Goal: Task Accomplishment & Management: Complete application form

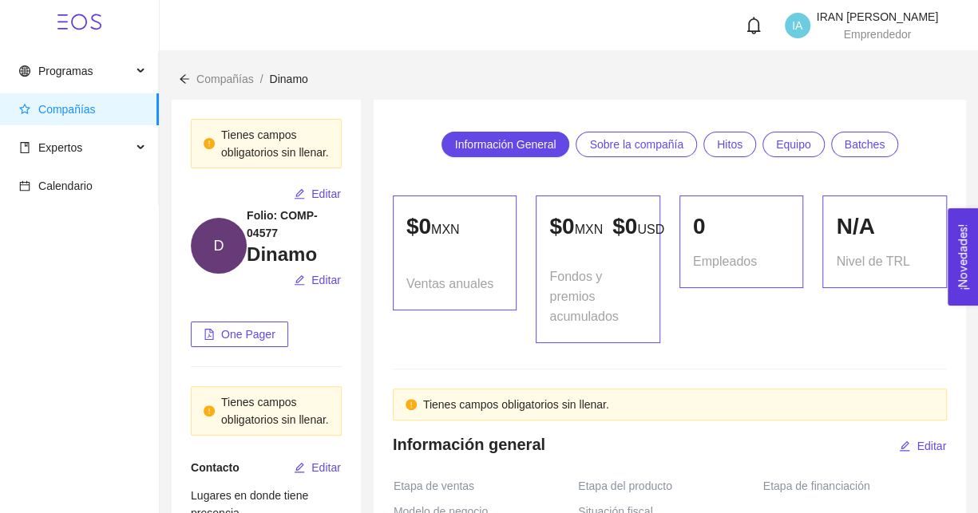
click at [814, 343] on div "N/A Nivel de TRL" at bounding box center [885, 270] width 144 height 148
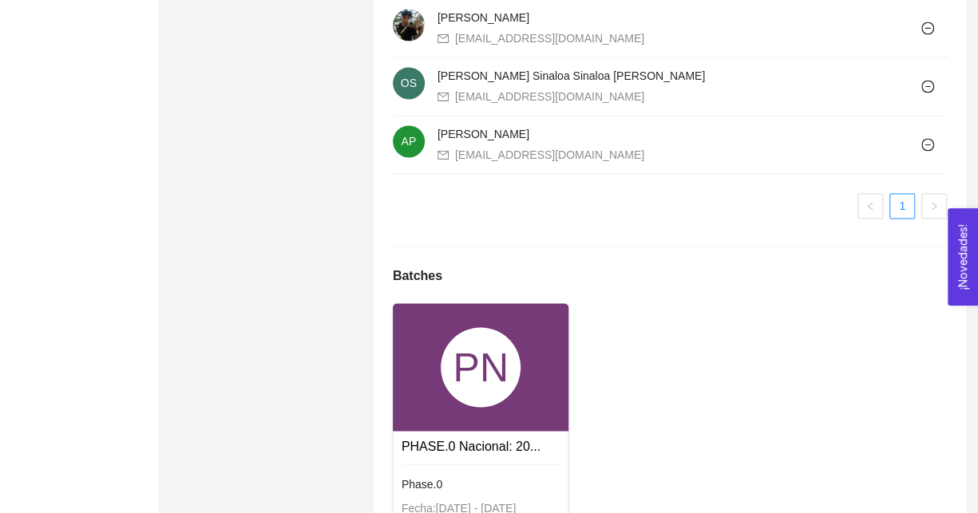
scroll to position [1082, 0]
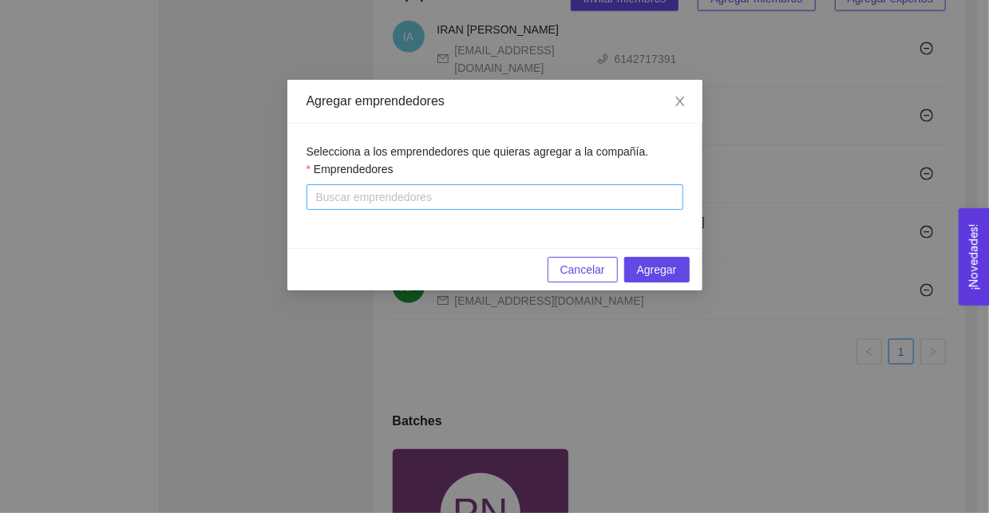
click at [479, 195] on div at bounding box center [495, 197] width 369 height 19
click at [544, 157] on span "Selecciona a los emprendedores que quieras agregar a la compañía." at bounding box center [478, 151] width 343 height 13
click at [504, 200] on div at bounding box center [495, 197] width 369 height 19
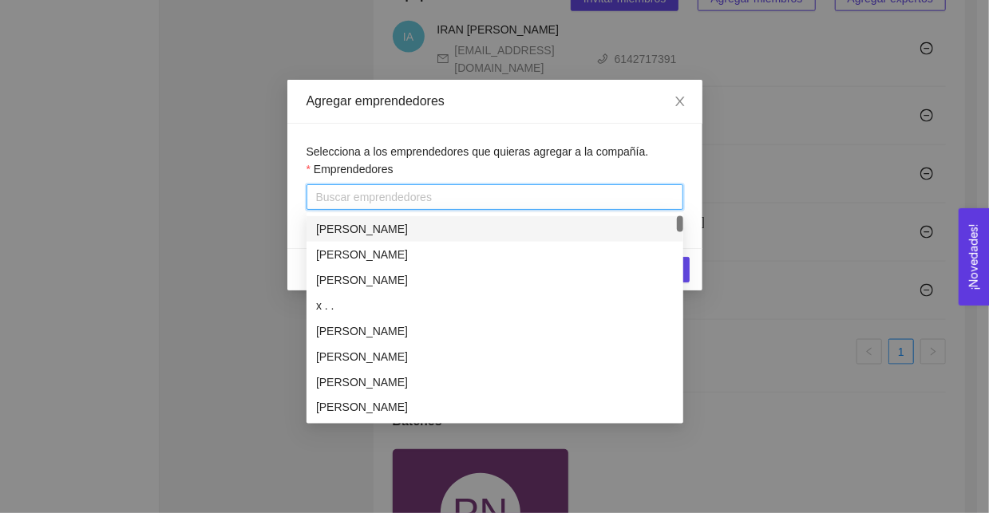
paste input "[PERSON_NAME][EMAIL_ADDRESS][PERSON_NAME][DOMAIN_NAME]"
type input "[PERSON_NAME][EMAIL_ADDRESS][PERSON_NAME][DOMAIN_NAME]"
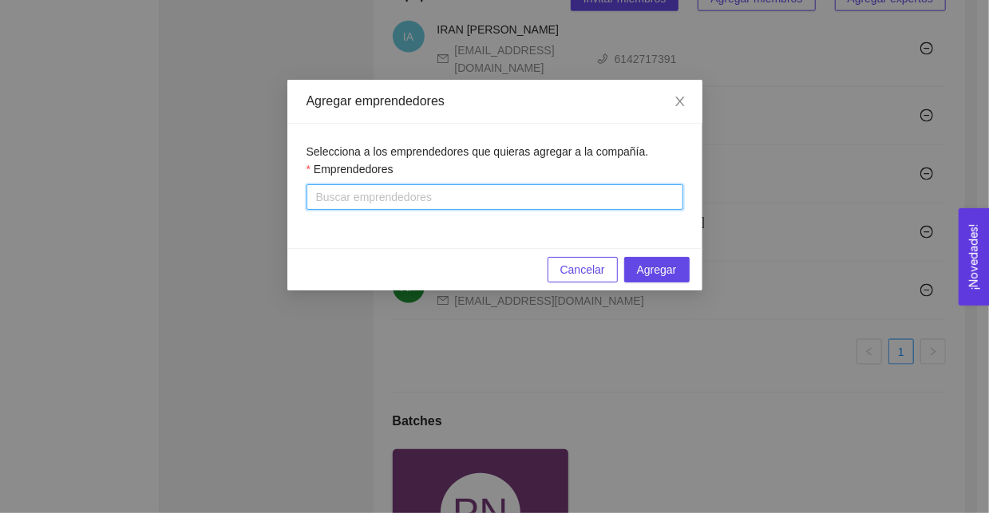
drag, startPoint x: 504, startPoint y: 200, endPoint x: 222, endPoint y: 202, distance: 281.9
click at [223, 202] on div "Agregar emprendedores Selecciona a los emprendedores que quieras agregar a la c…" at bounding box center [494, 256] width 989 height 513
click at [686, 113] on span "Close" at bounding box center [680, 102] width 45 height 45
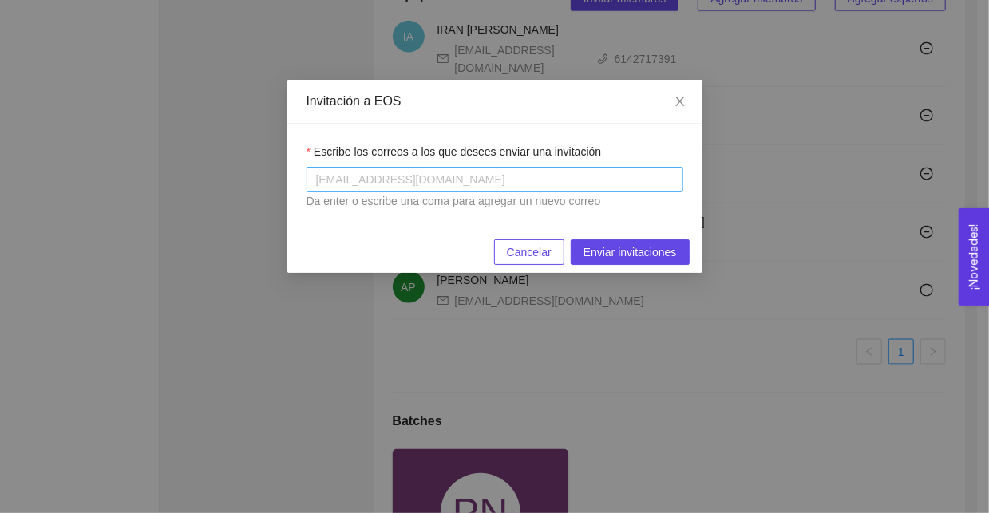
click at [517, 189] on div at bounding box center [495, 179] width 369 height 19
paste input "[PERSON_NAME][EMAIL_ADDRESS][PERSON_NAME][DOMAIN_NAME]"
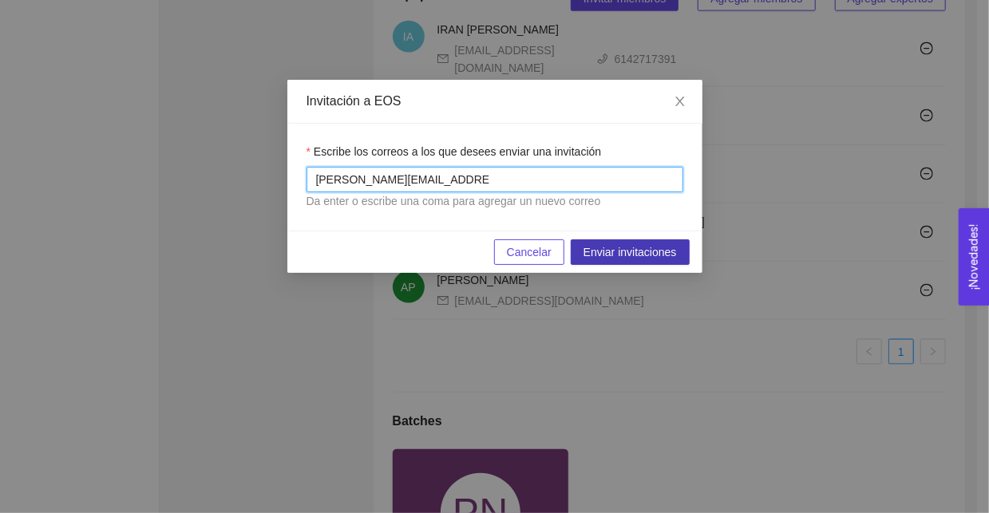
type input "[PERSON_NAME][EMAIL_ADDRESS][PERSON_NAME][DOMAIN_NAME]"
click at [608, 251] on span "Enviar invitaciones" at bounding box center [630, 253] width 93 height 18
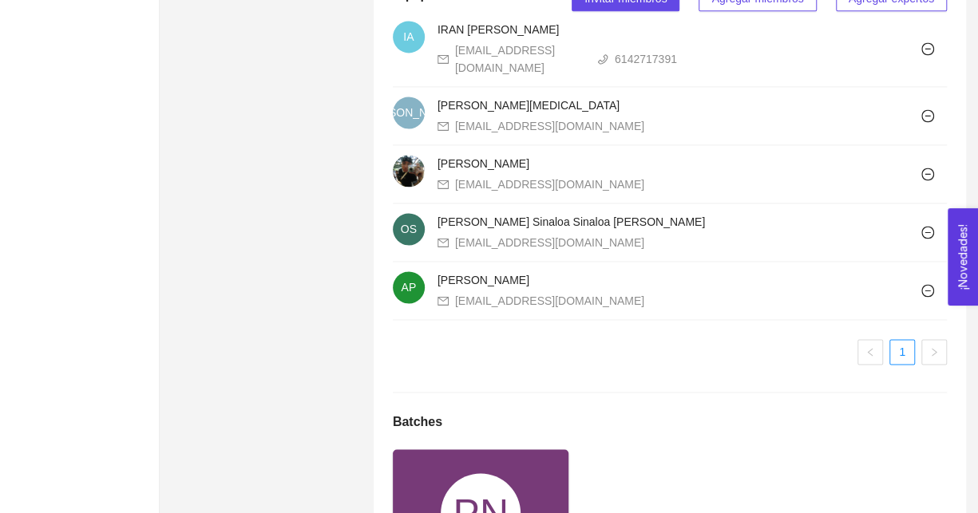
click at [774, 363] on ul "1" at bounding box center [670, 352] width 554 height 26
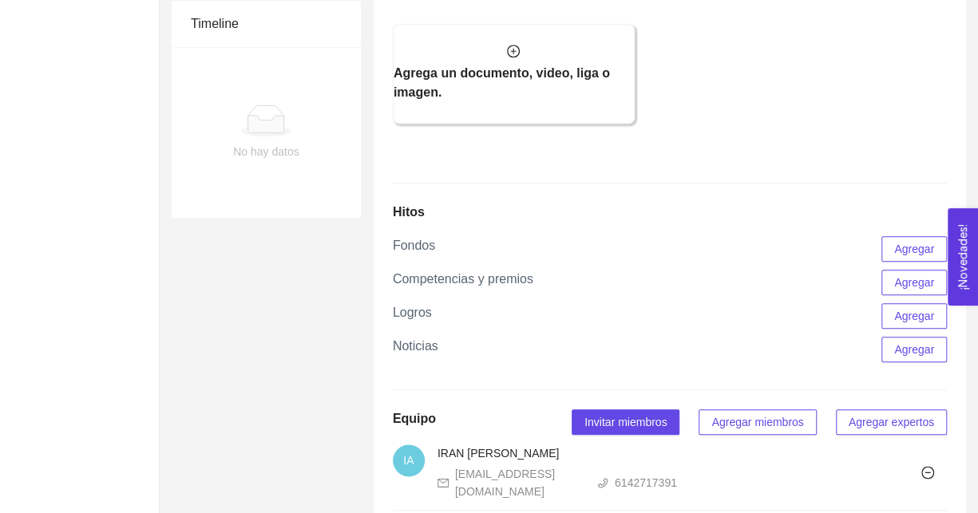
scroll to position [363, 0]
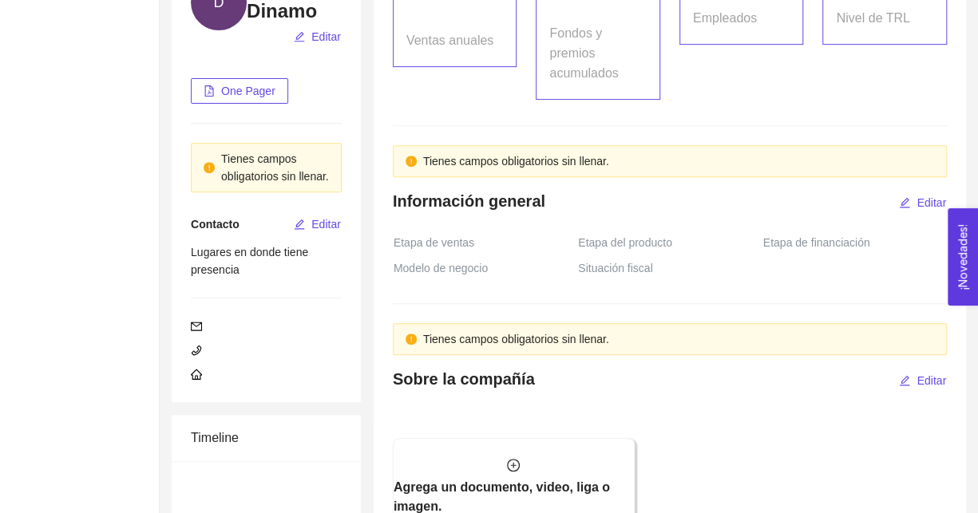
scroll to position [479, 0]
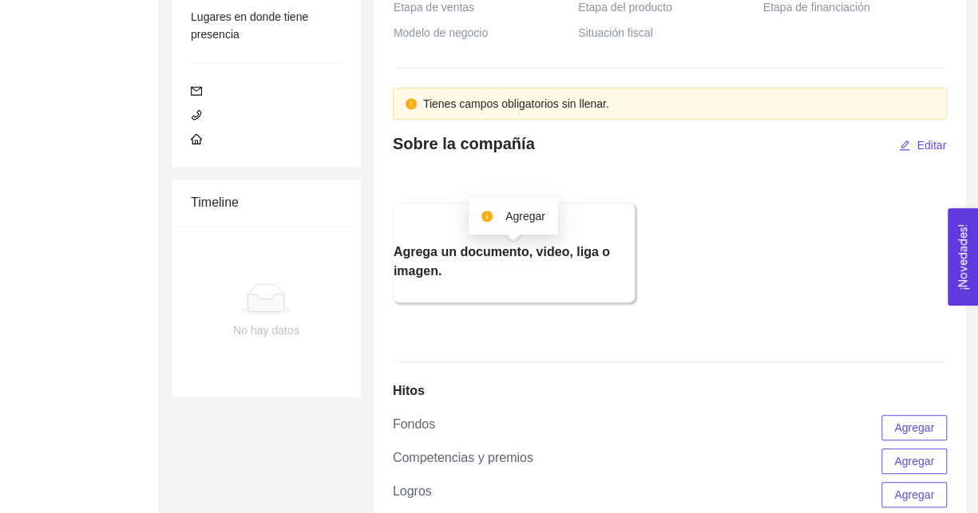
click at [520, 243] on button "button" at bounding box center [514, 230] width 26 height 26
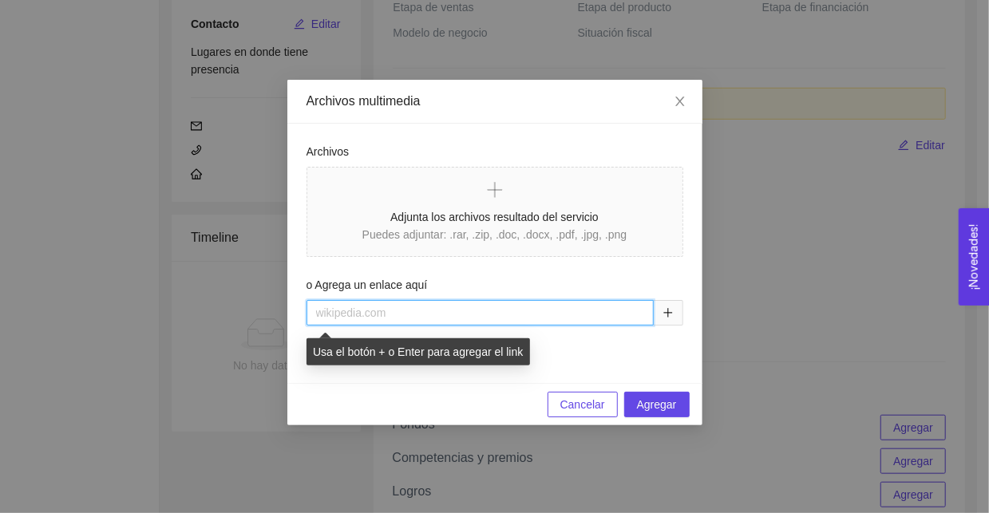
click at [518, 312] on input "text" at bounding box center [480, 313] width 347 height 26
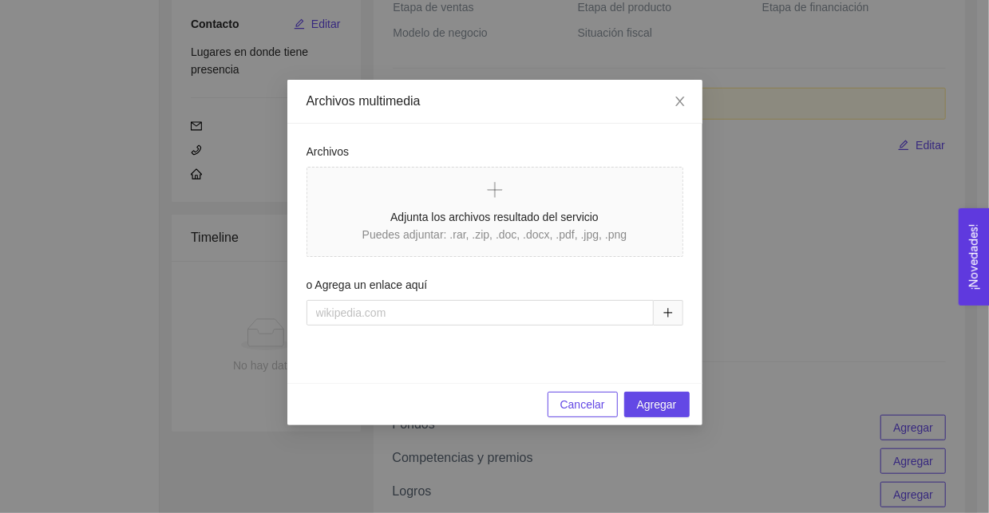
click at [800, 202] on div "Archivos multimedia Archivos Adjunta los archivos resultado del servicio Puedes…" at bounding box center [494, 256] width 989 height 513
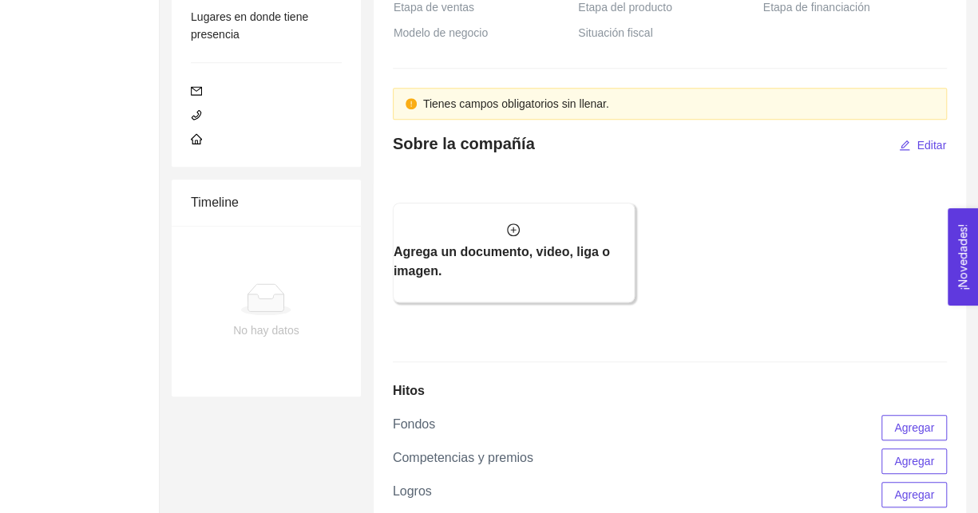
click at [511, 281] on h5 "Agrega un documento, video, liga o imagen." at bounding box center [514, 262] width 240 height 38
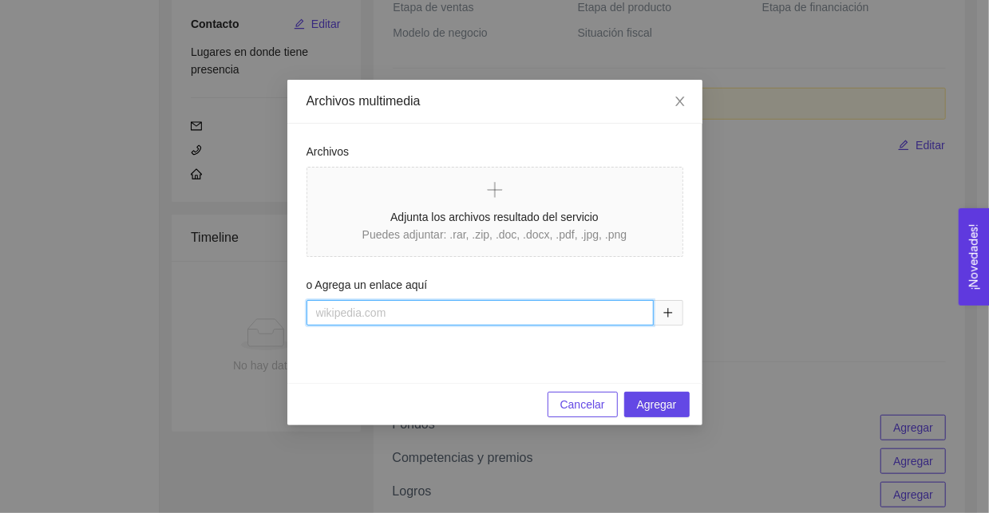
click at [480, 307] on input "text" at bounding box center [480, 313] width 347 height 26
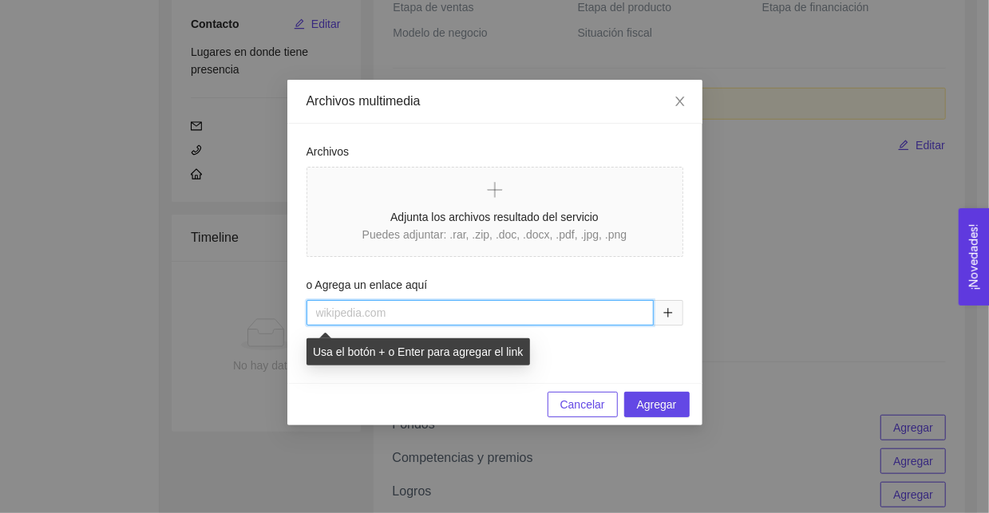
paste input "[URL][DOMAIN_NAME]"
type input "[URL][DOMAIN_NAME]"
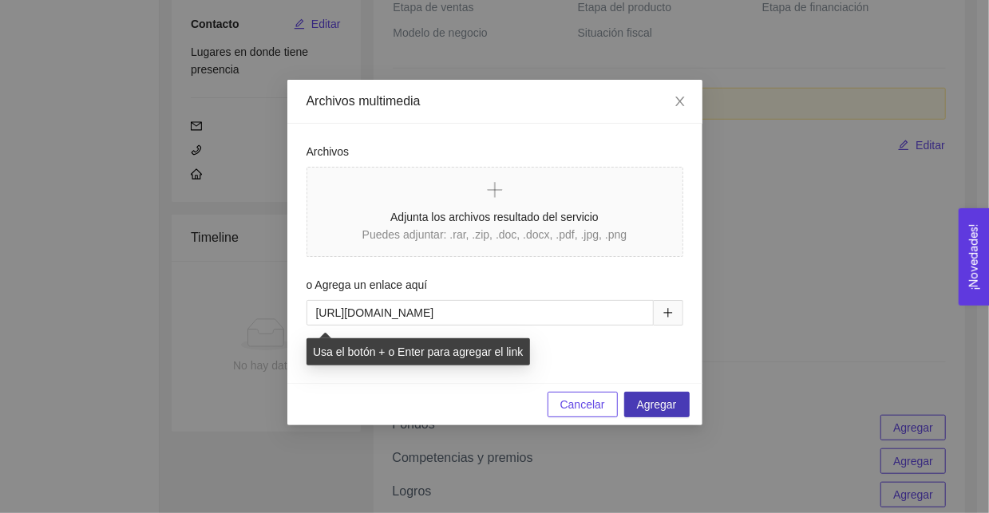
click at [680, 406] on button "Agregar" at bounding box center [656, 405] width 65 height 26
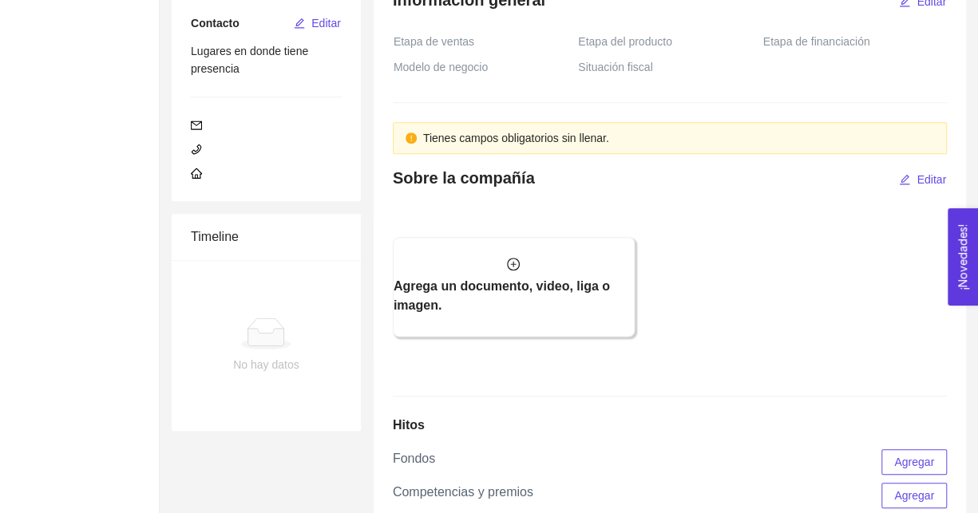
scroll to position [444, 0]
click at [517, 278] on button "button" at bounding box center [514, 265] width 26 height 26
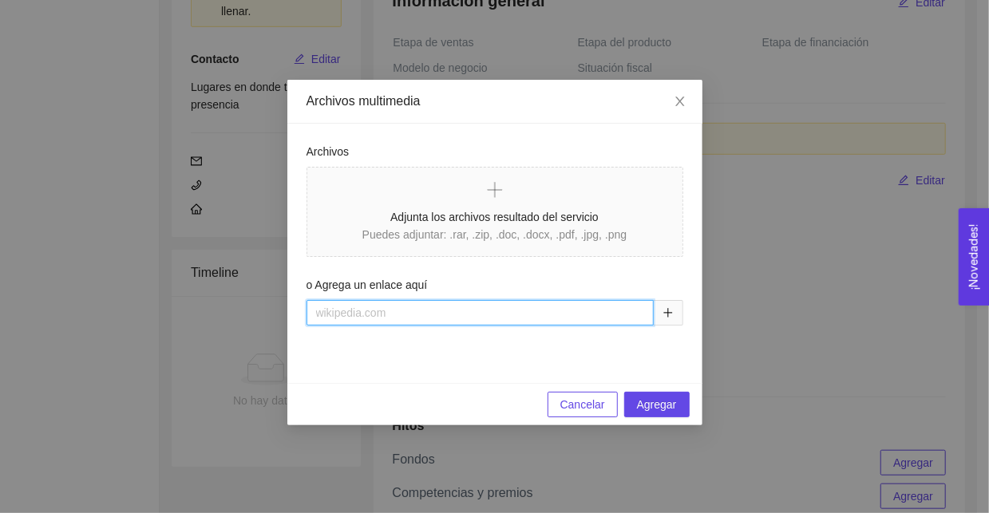
click at [520, 300] on input "text" at bounding box center [480, 313] width 347 height 26
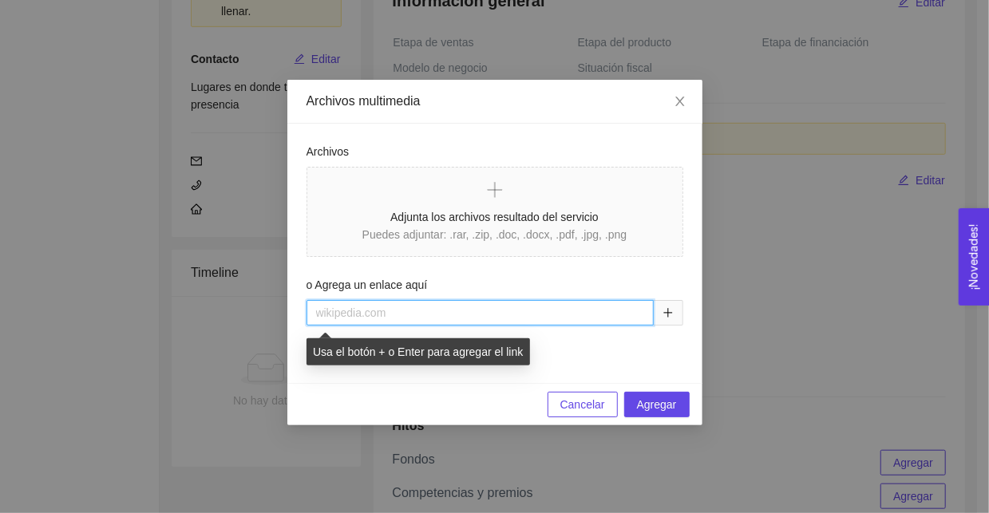
paste input "[URL][DOMAIN_NAME]"
type input "[URL][DOMAIN_NAME]"
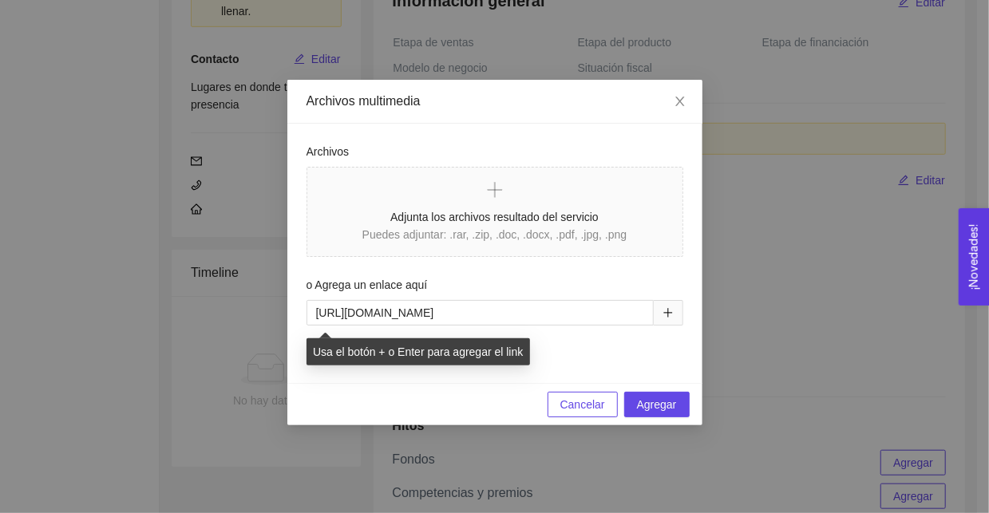
click at [657, 314] on span at bounding box center [669, 313] width 30 height 26
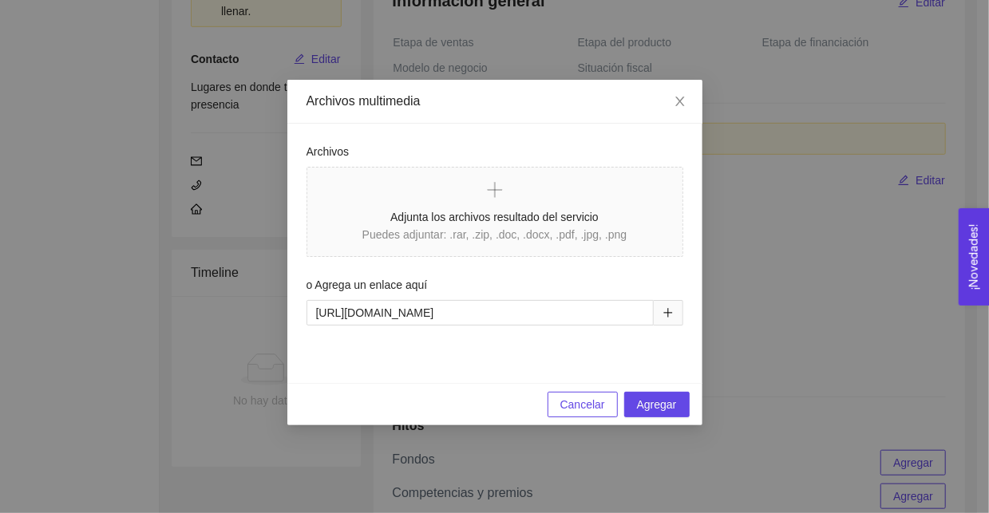
click at [673, 319] on span at bounding box center [669, 313] width 30 height 26
click at [614, 339] on div "[URL][DOMAIN_NAME]" at bounding box center [495, 322] width 377 height 45
click at [668, 310] on icon "plus" at bounding box center [668, 312] width 11 height 11
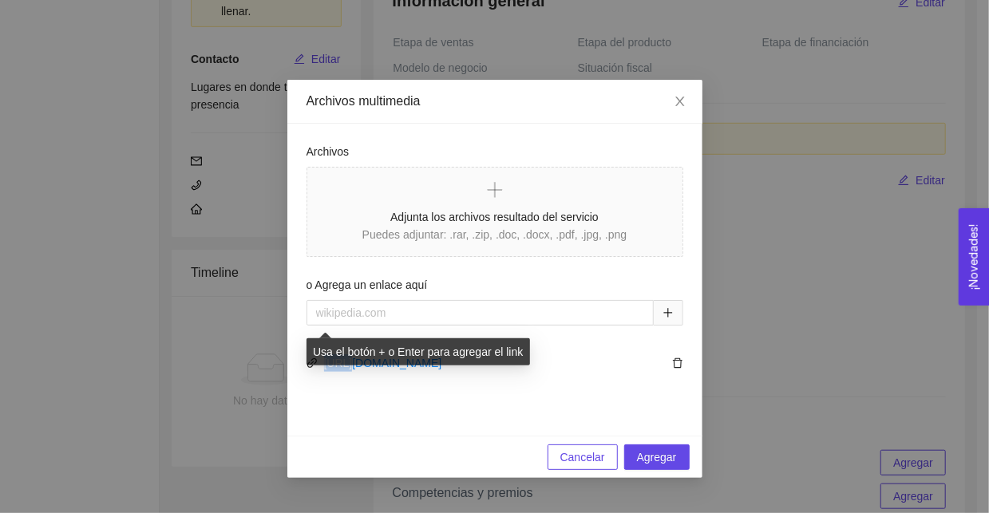
click at [668, 310] on icon "plus" at bounding box center [668, 312] width 11 height 11
click at [605, 285] on div "o Agrega un enlace aquí" at bounding box center [495, 288] width 377 height 24
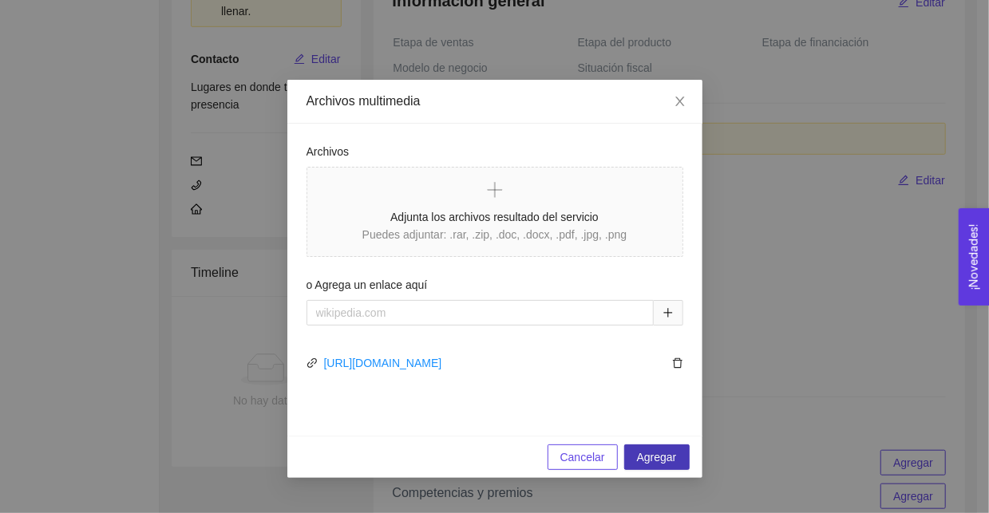
click at [673, 455] on span "Agregar" at bounding box center [657, 458] width 40 height 18
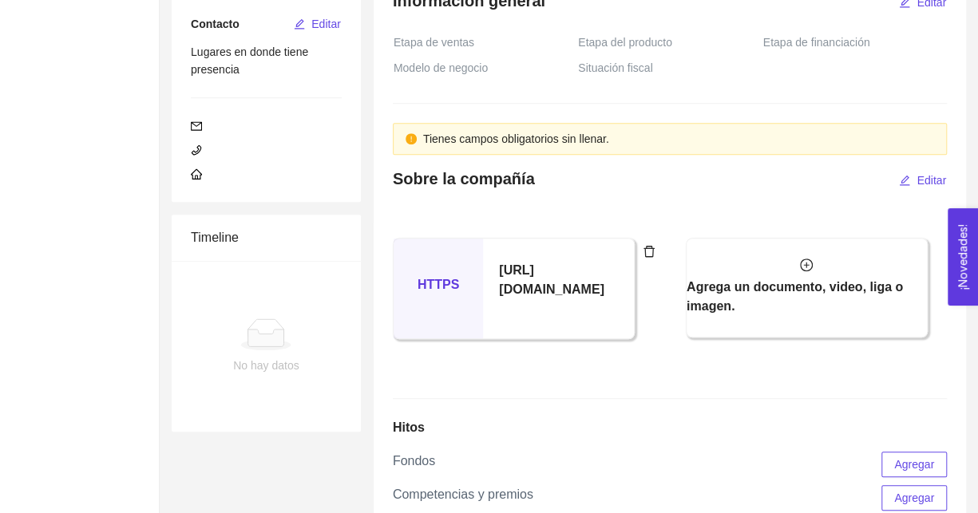
click at [406, 155] on div "Tienes campos obligatorios sin llenar." at bounding box center [670, 139] width 554 height 32
click at [459, 51] on span "Etapa de ventas" at bounding box center [438, 43] width 89 height 18
click at [442, 58] on td at bounding box center [485, 56] width 184 height 4
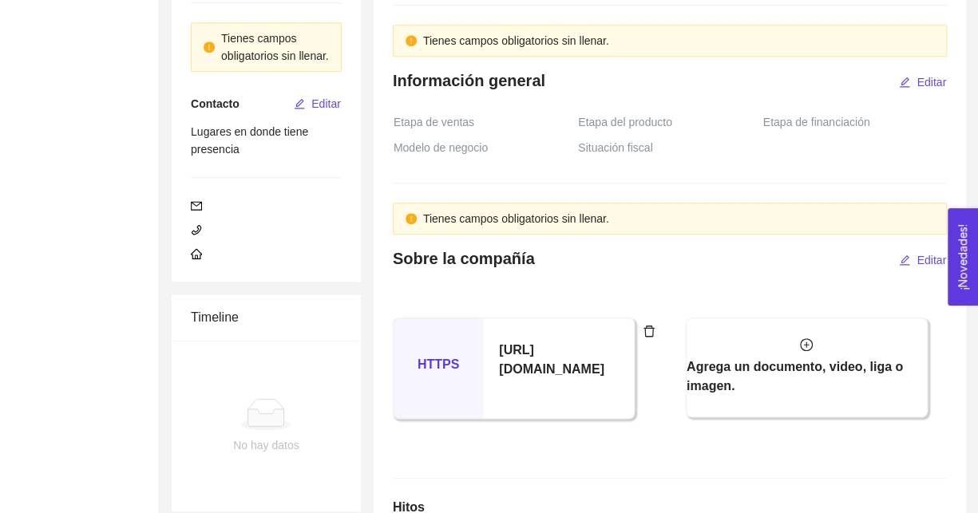
click at [817, 131] on span "Etapa de financiación" at bounding box center [820, 122] width 115 height 18
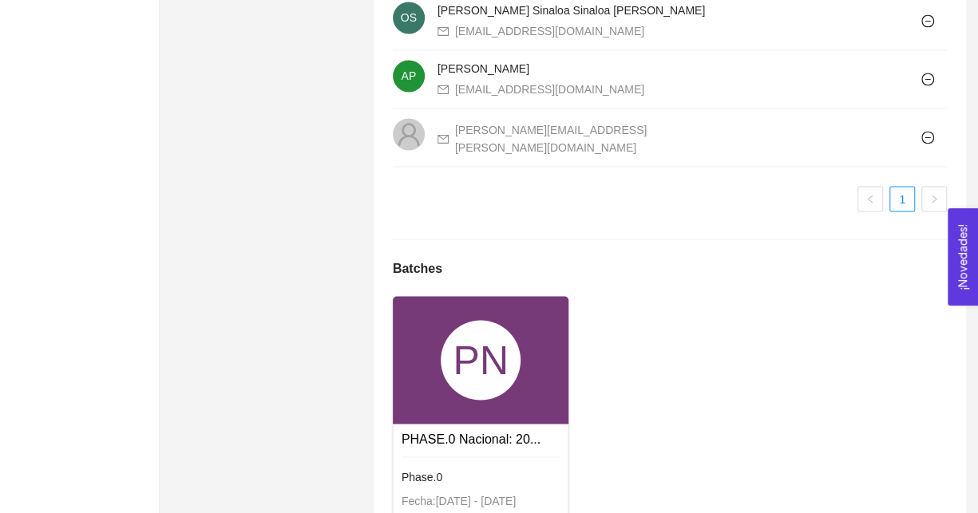
scroll to position [1454, 0]
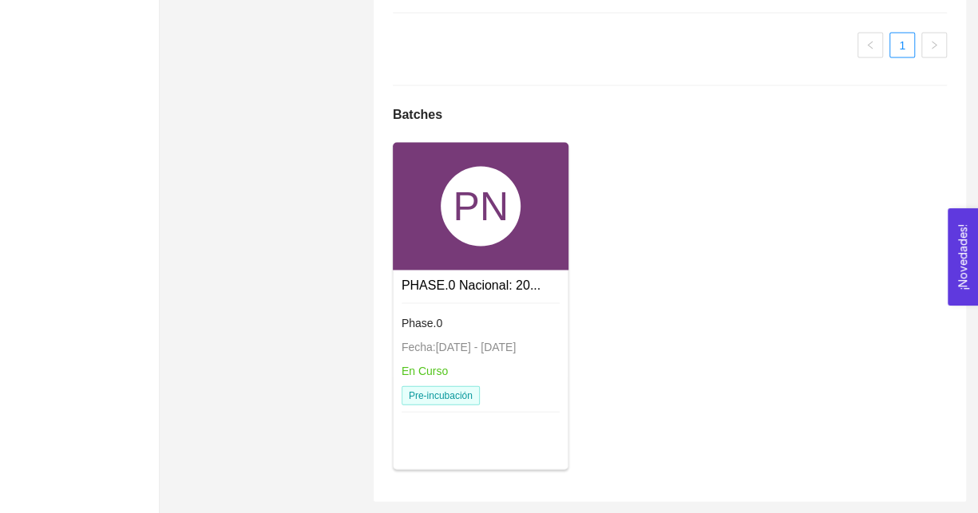
click at [831, 221] on div "PN PHASE.0 Nacional: 20... Phase.0 Fecha: [DATE] - [DATE] En Curso Pre-incubaci…" at bounding box center [669, 312] width 567 height 340
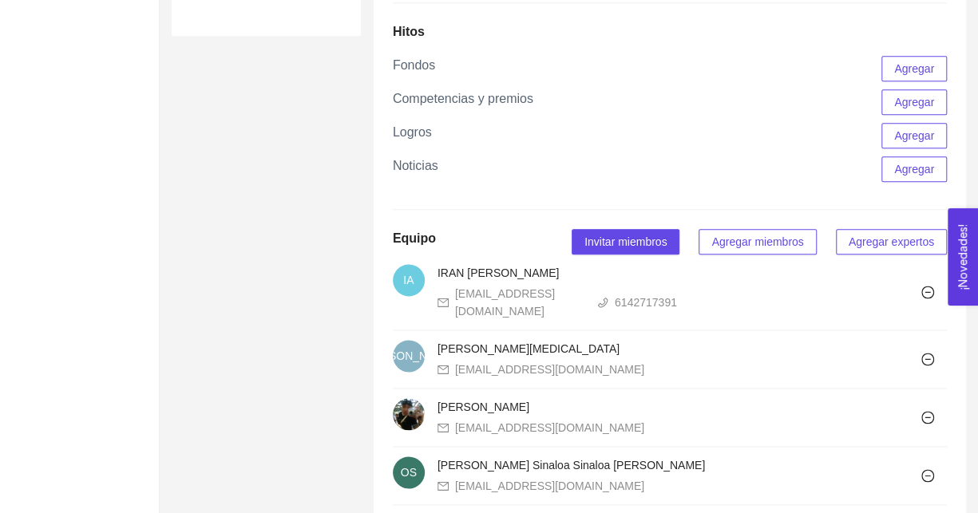
scroll to position [815, 0]
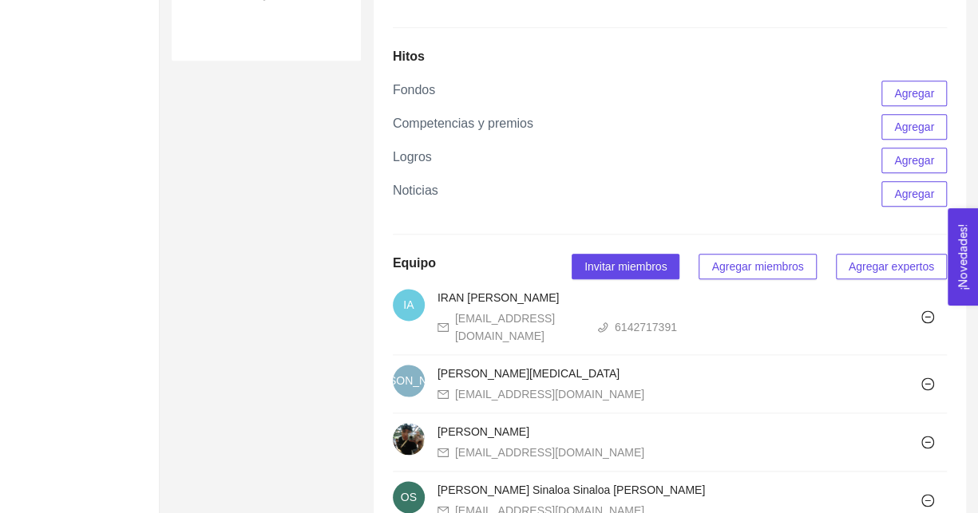
click at [924, 203] on span "Agregar" at bounding box center [914, 194] width 40 height 18
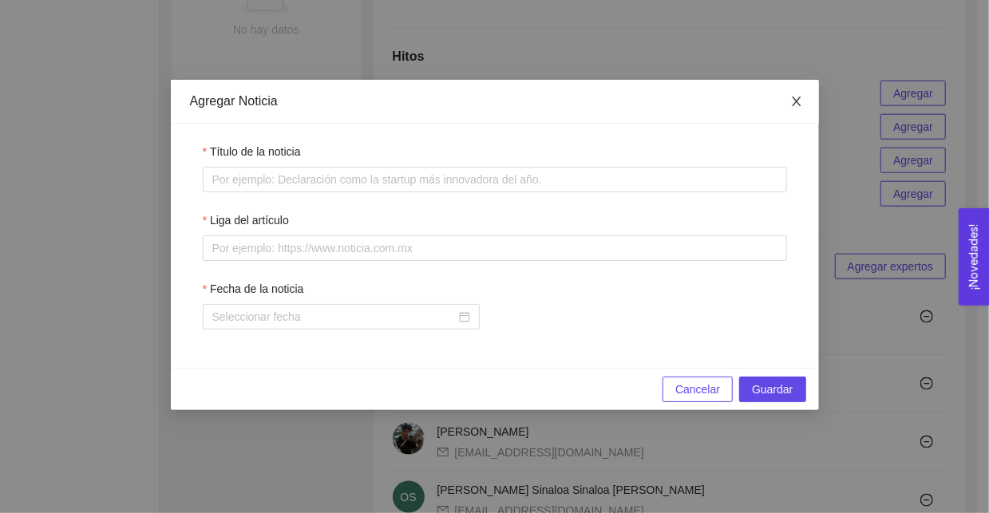
click at [802, 103] on icon "close" at bounding box center [796, 101] width 13 height 13
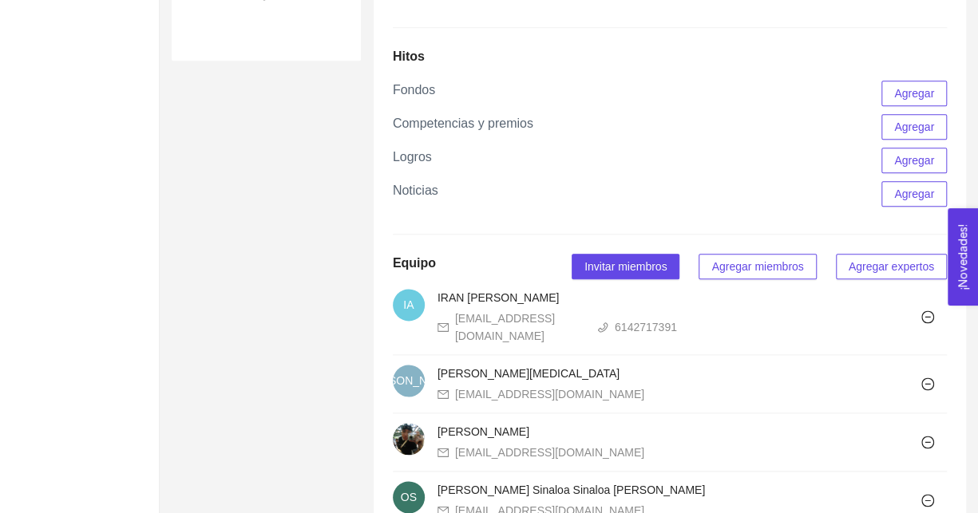
click at [901, 169] on span "Agregar" at bounding box center [914, 161] width 40 height 18
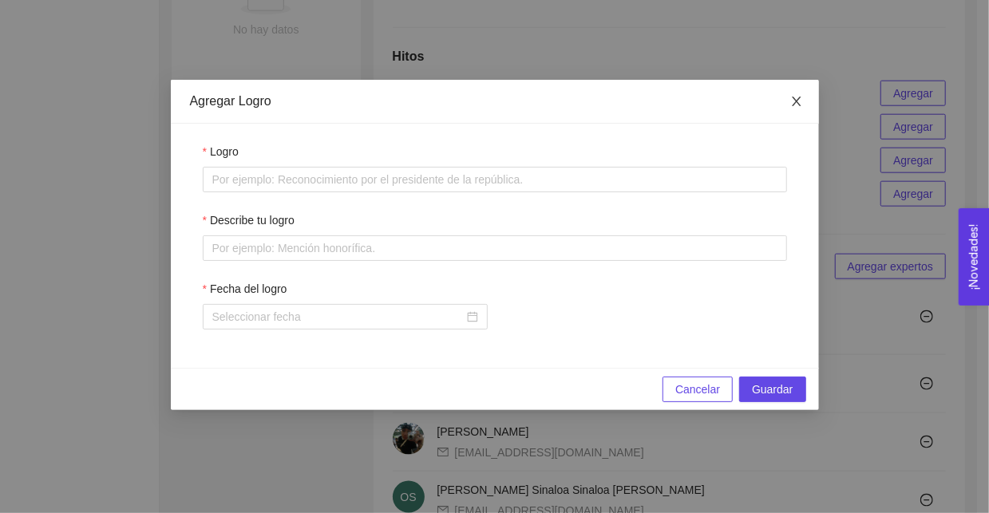
click at [801, 101] on icon "close" at bounding box center [796, 101] width 13 height 13
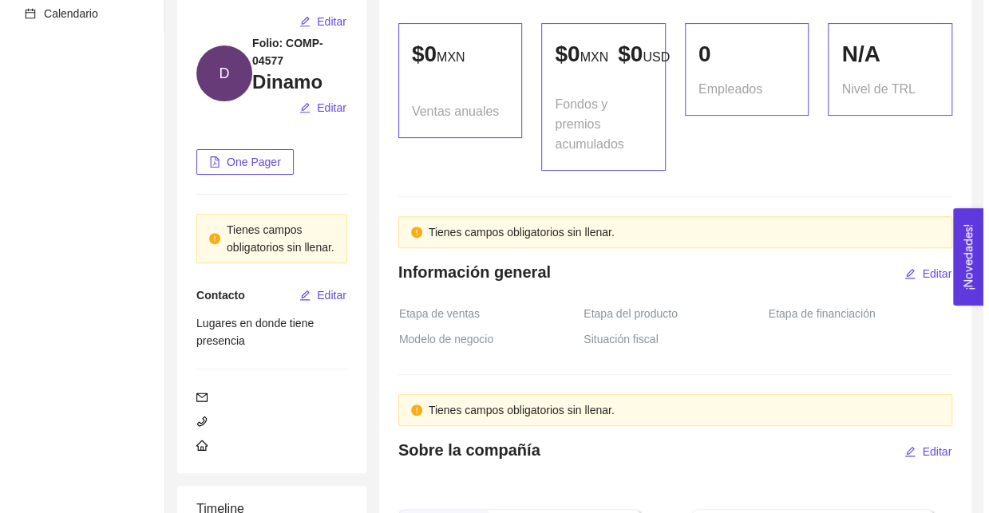
scroll to position [97, 0]
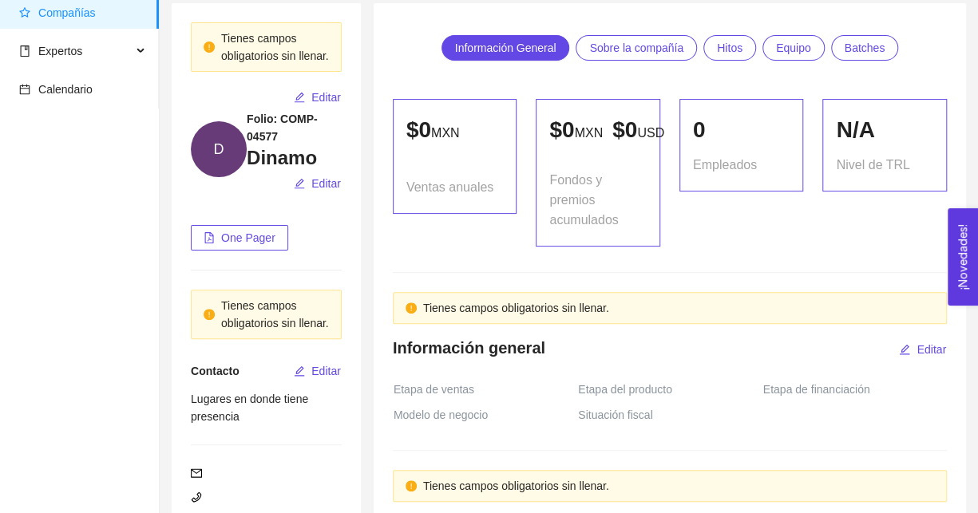
click at [267, 247] on span "One Pager" at bounding box center [248, 238] width 54 height 18
click at [319, 192] on span "Editar" at bounding box center [326, 184] width 30 height 18
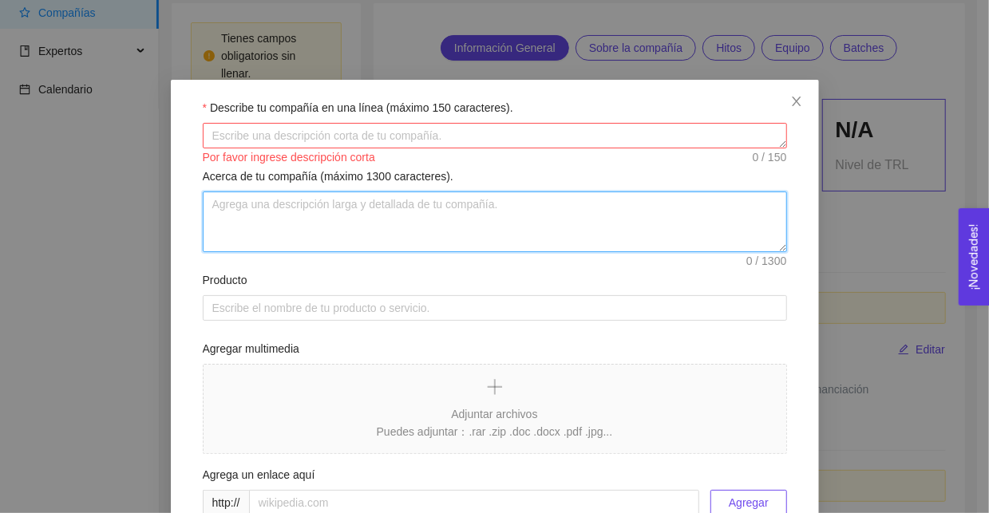
click at [355, 217] on textarea "Describe tu logro" at bounding box center [495, 222] width 584 height 61
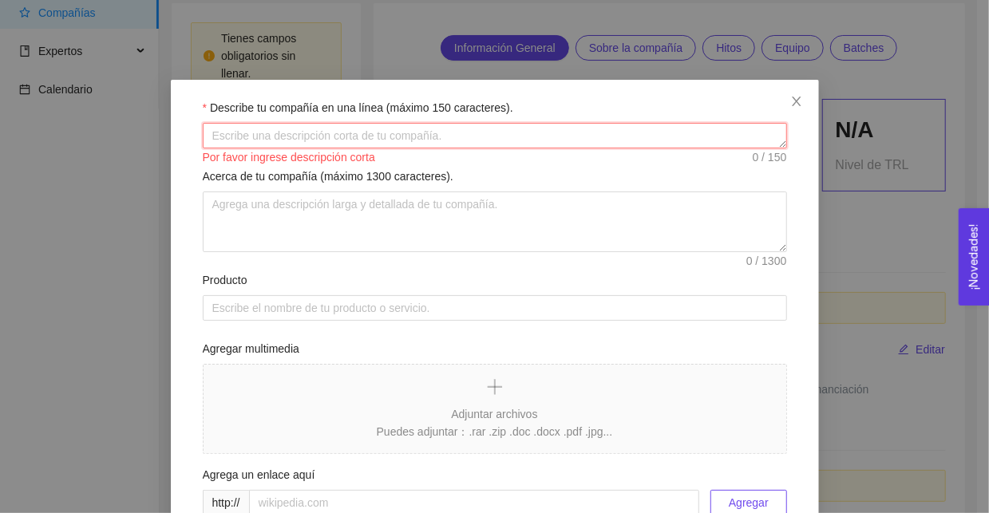
click at [417, 130] on textarea "Describe tu compañía en una línea (máximo 150 caracteres)." at bounding box center [495, 136] width 584 height 26
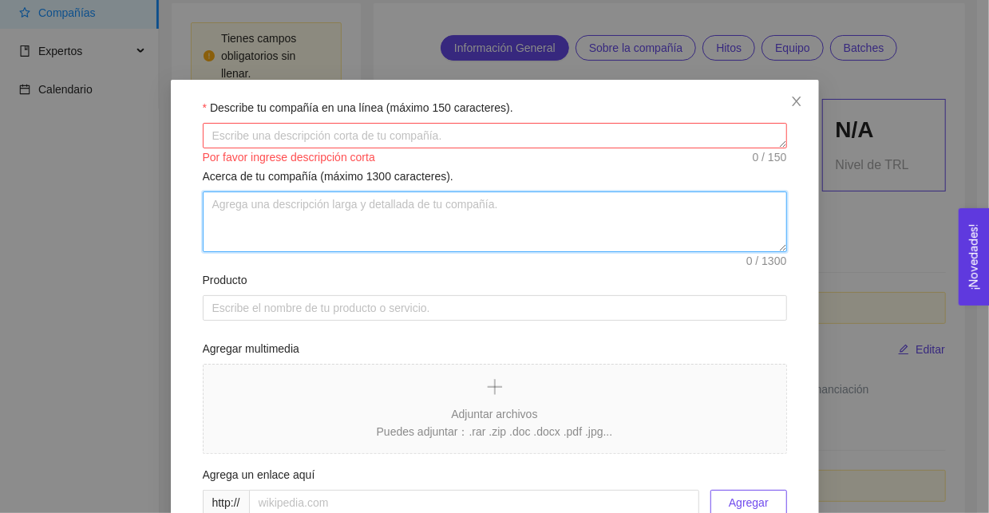
click at [394, 215] on textarea "Describe tu logro" at bounding box center [495, 222] width 584 height 61
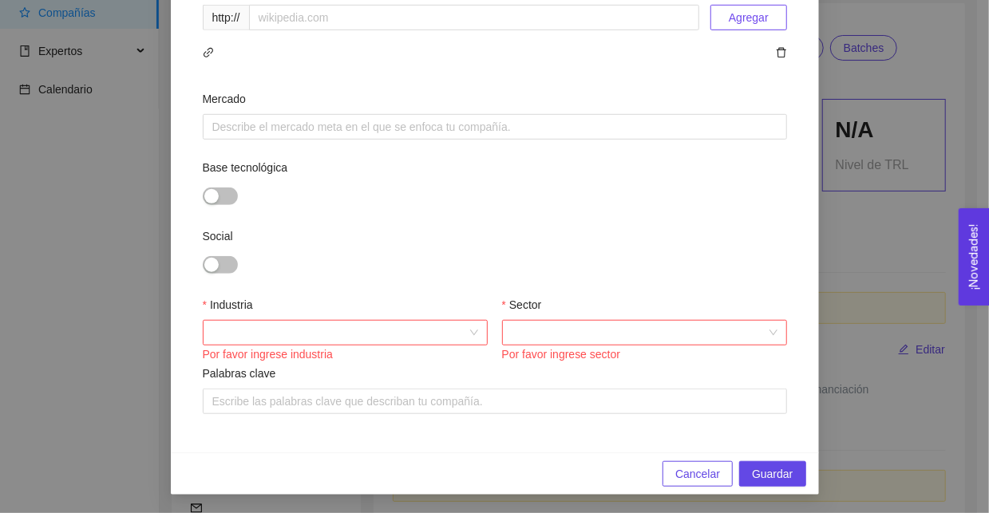
click at [94, 331] on div "Describe tu compañía en una línea (máximo 150 caracteres). Por favor ingrese de…" at bounding box center [494, 256] width 989 height 513
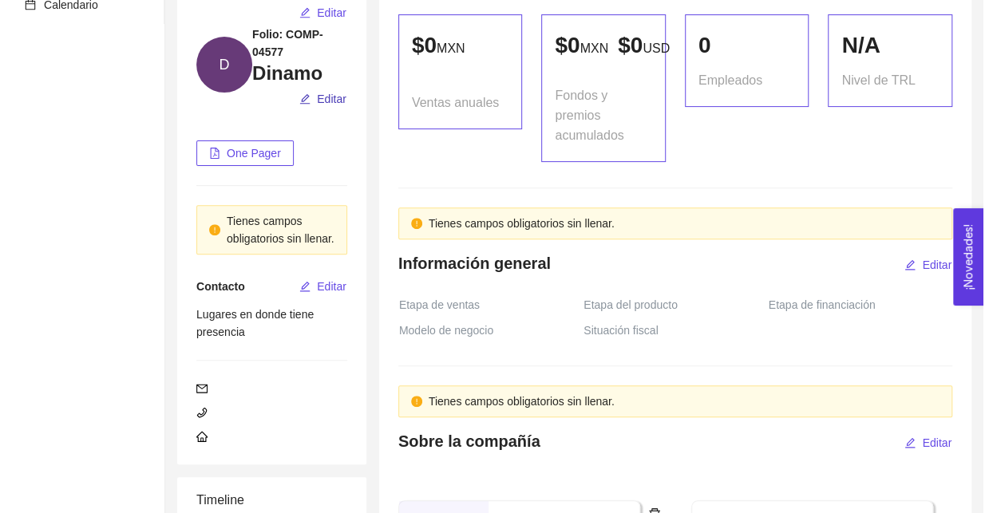
scroll to position [336, 0]
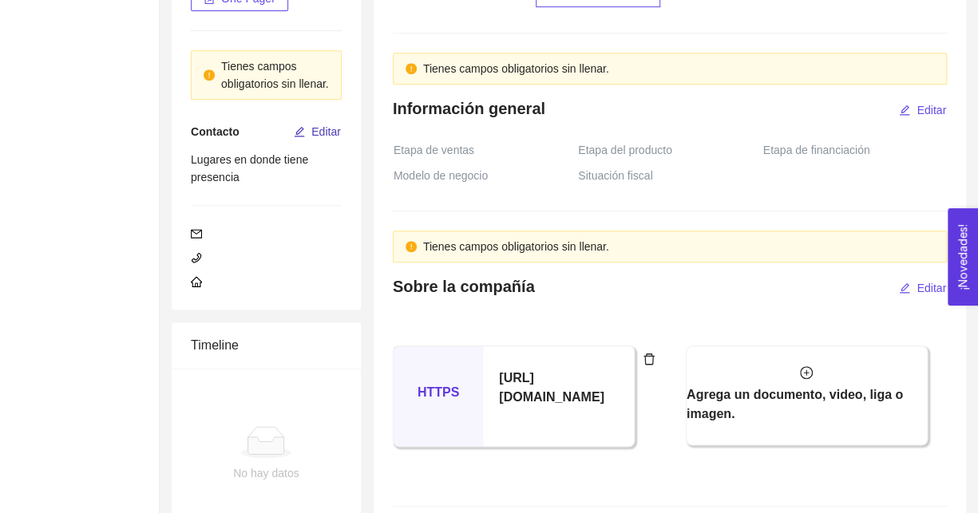
click at [322, 141] on span "Editar" at bounding box center [326, 132] width 30 height 18
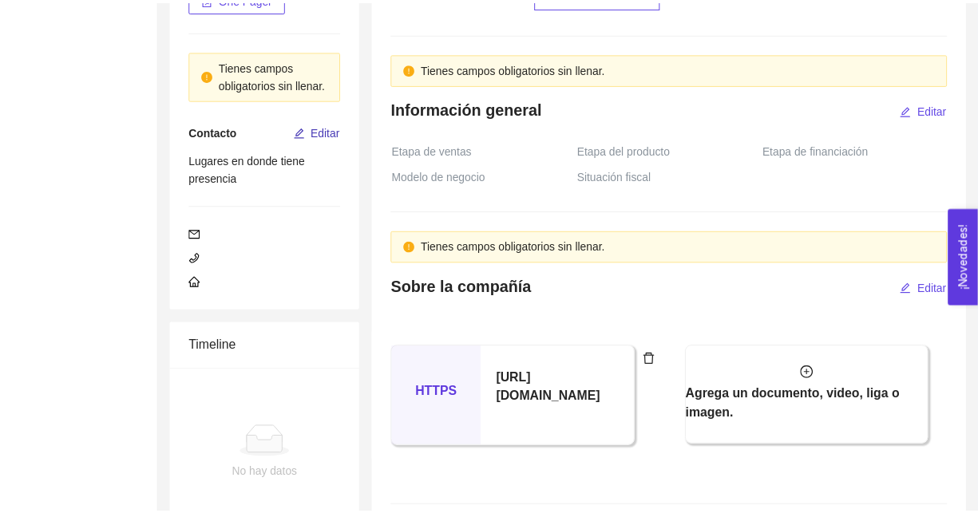
scroll to position [0, 0]
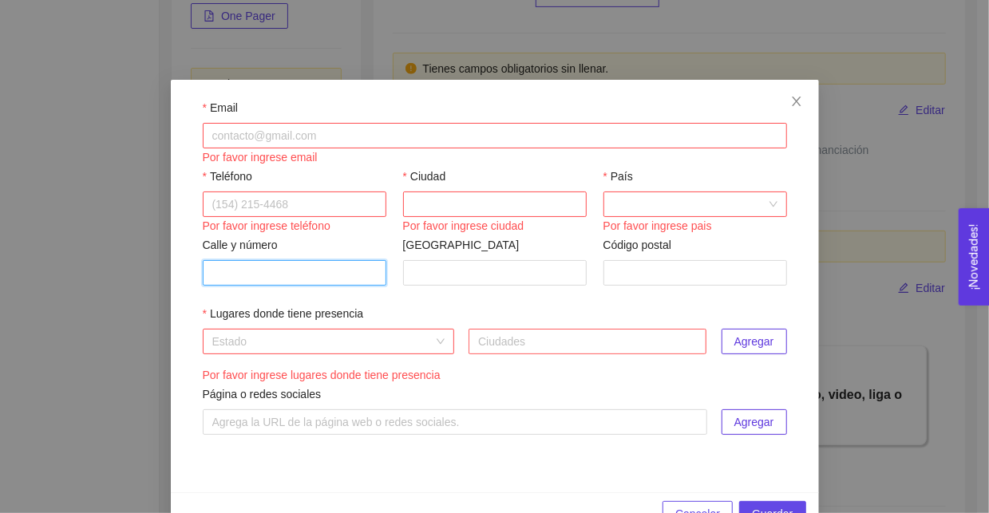
click at [280, 283] on input "Calle y número" at bounding box center [295, 273] width 184 height 26
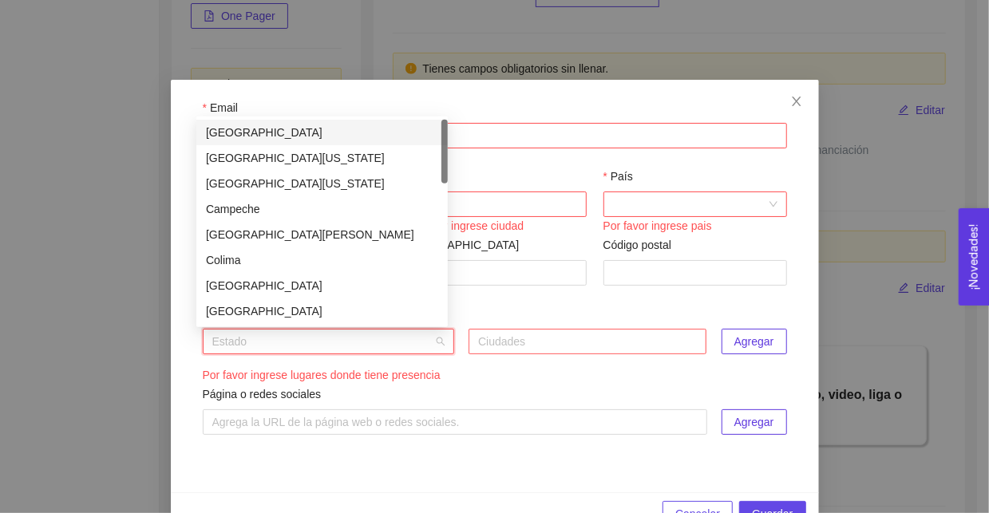
click at [234, 346] on input "search" at bounding box center [322, 342] width 221 height 24
click at [129, 378] on div "Email Por favor ingrese email Teléfono Por favor ingrese teléfono Ciudad Por fa…" at bounding box center [494, 256] width 989 height 513
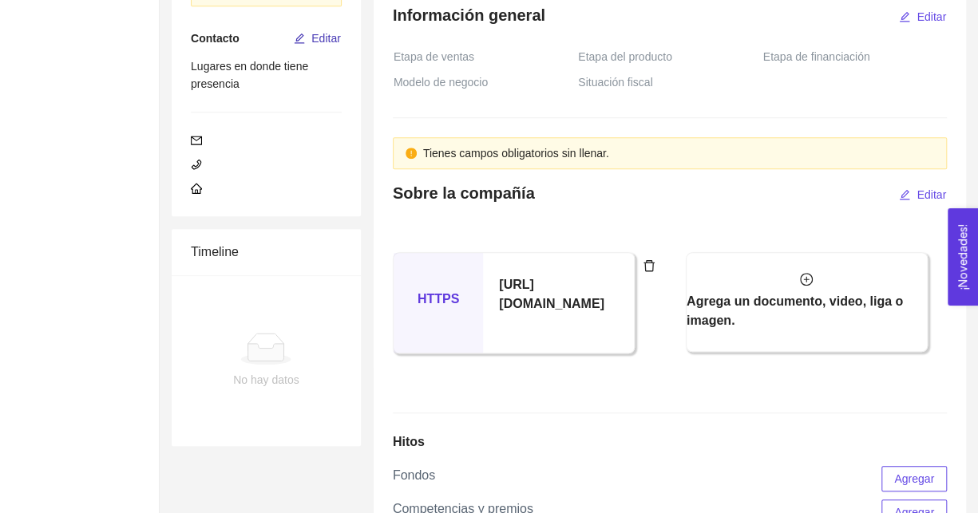
scroll to position [256, 0]
